Goal: Answer question/provide support: Ask a question

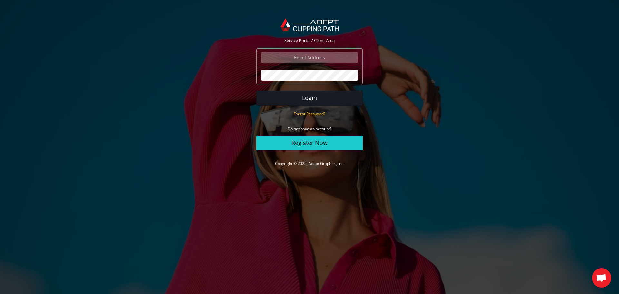
type input "arielblack@gmail.com"
click at [306, 95] on button "Login" at bounding box center [309, 98] width 106 height 15
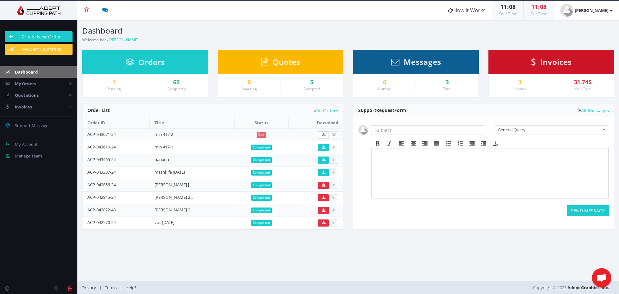
click at [168, 64] on div "Orders" at bounding box center [145, 62] width 126 height 25
click at [141, 61] on span "Orders" at bounding box center [151, 62] width 26 height 11
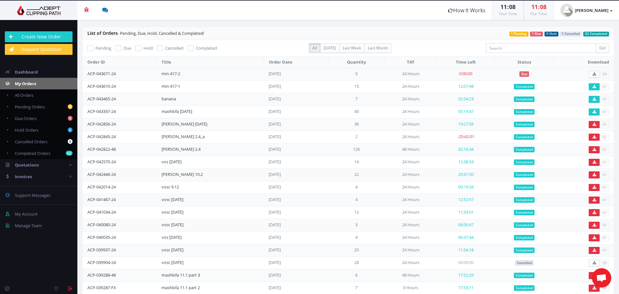
drag, startPoint x: 117, startPoint y: 73, endPoint x: 87, endPoint y: 73, distance: 30.3
click at [87, 73] on td "ACP-043671-24" at bounding box center [120, 74] width 74 height 13
copy link "ACP-043671-24"
click at [65, 35] on link "Create New Order" at bounding box center [39, 36] width 68 height 11
click at [603, 276] on span "Open chat" at bounding box center [601, 278] width 11 height 9
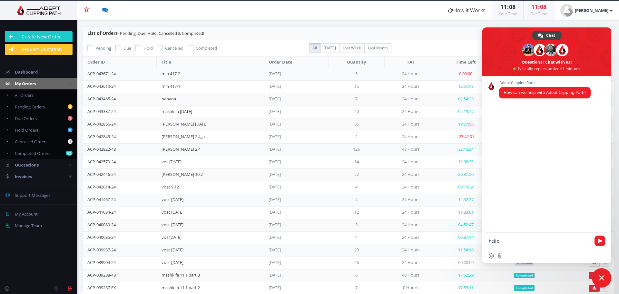
type textarea "hello!"
paste textarea "ACP-043671-24"
type textarea "waiting for my order ACP-043671-24"
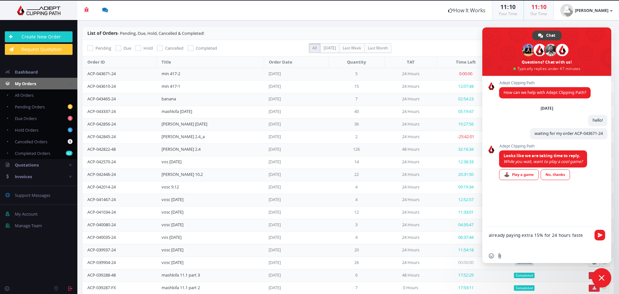
type textarea "already paying extra 15% for 24 hours faster"
click at [553, 175] on link "No, thanks" at bounding box center [555, 174] width 29 height 11
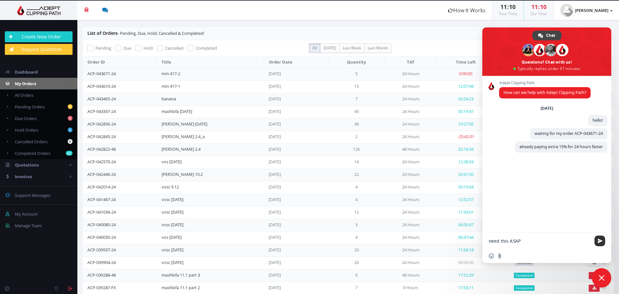
type textarea "need this ASAP"
click at [602, 238] on span "Send" at bounding box center [600, 240] width 11 height 11
click at [600, 276] on span "Close chat" at bounding box center [602, 278] width 6 height 6
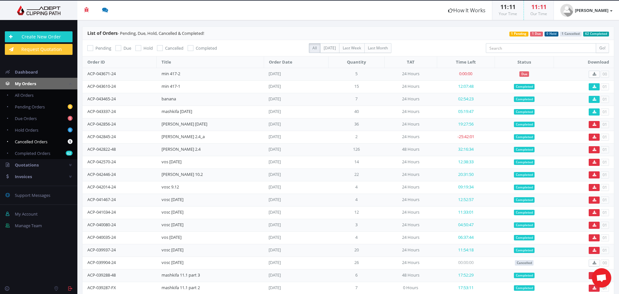
click at [46, 141] on span "Cancelled Orders" at bounding box center [31, 142] width 33 height 6
checkbox input "true"
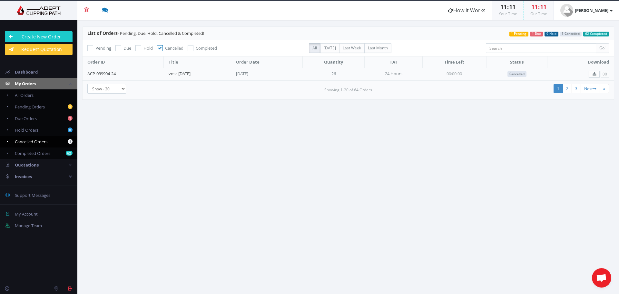
click at [605, 281] on span "Open chat" at bounding box center [601, 278] width 11 height 9
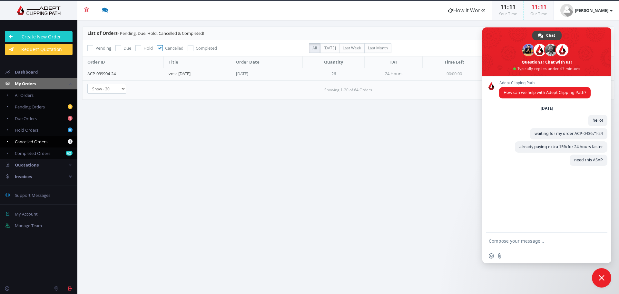
click at [364, 169] on section "List of Orders - Pending, Due, Hold, Cancelled & Completed! 62 Completed 1 Canc…" at bounding box center [348, 157] width 542 height 274
click at [38, 84] on link "My Orders" at bounding box center [38, 84] width 77 height 12
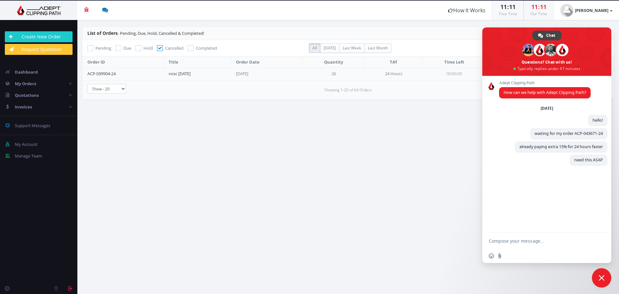
click at [270, 170] on section "List of Orders - Pending, Due, Hold, Cancelled & Completed! 62 Completed 1 Canc…" at bounding box center [348, 157] width 542 height 274
click at [457, 225] on section "List of Orders - Pending, Due, Hold, Cancelled & Completed! 62 Completed 1 Canc…" at bounding box center [348, 157] width 542 height 274
click at [603, 274] on span "Close chat" at bounding box center [601, 277] width 19 height 19
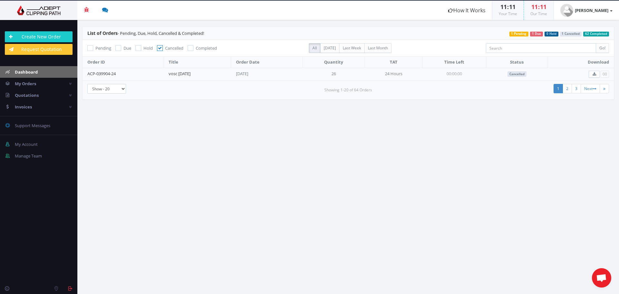
click at [29, 71] on span "Dashboard" at bounding box center [26, 72] width 23 height 6
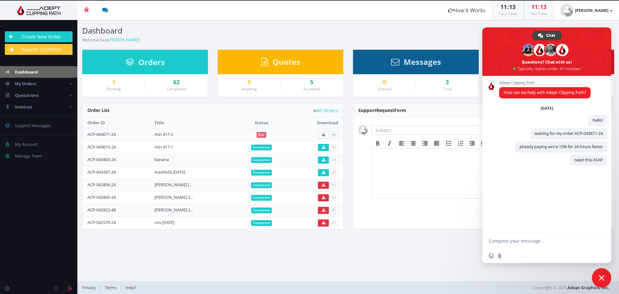
click at [604, 278] on span "Close chat" at bounding box center [602, 278] width 6 height 6
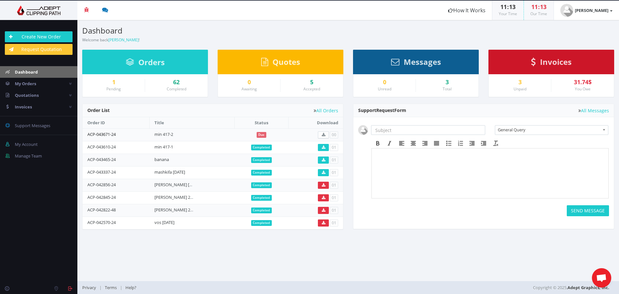
click at [104, 133] on link "ACP-043671-24" at bounding box center [101, 134] width 28 height 6
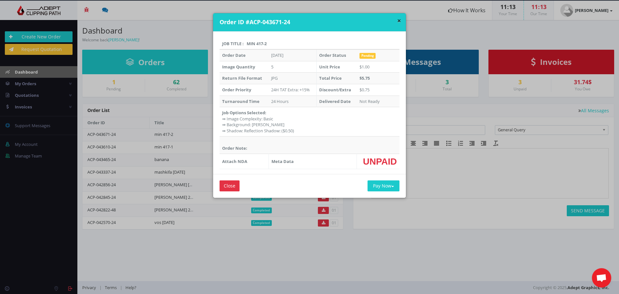
click at [123, 151] on div "× Order ID #ACP-043671-24 Job Title : min 417-2 Order Date [DATE] Order Status …" at bounding box center [309, 147] width 619 height 294
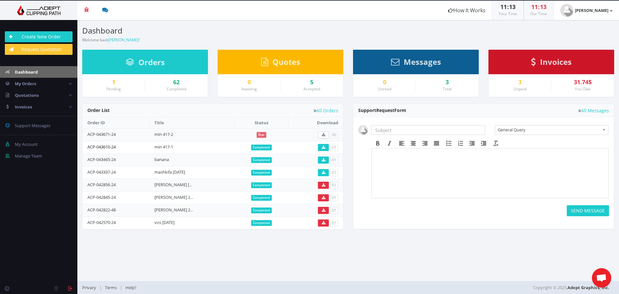
click at [110, 147] on link "ACP-043610-24" at bounding box center [101, 147] width 28 height 6
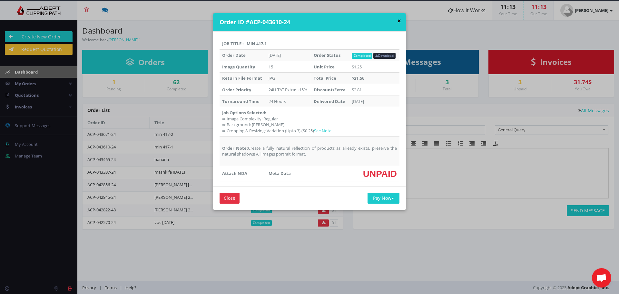
click at [398, 20] on button "×" at bounding box center [399, 20] width 4 height 7
